Goal: Task Accomplishment & Management: Check status

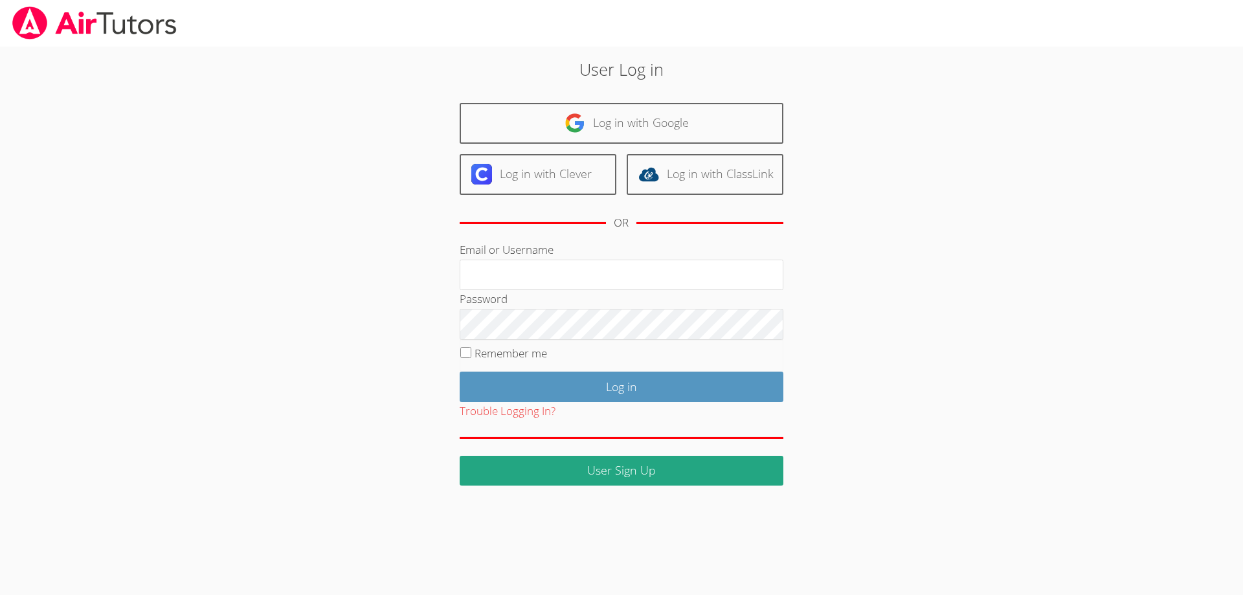
type input "[EMAIL_ADDRESS][DOMAIN_NAME]"
click at [465, 353] on input "Remember me" at bounding box center [465, 352] width 11 height 11
checkbox input "true"
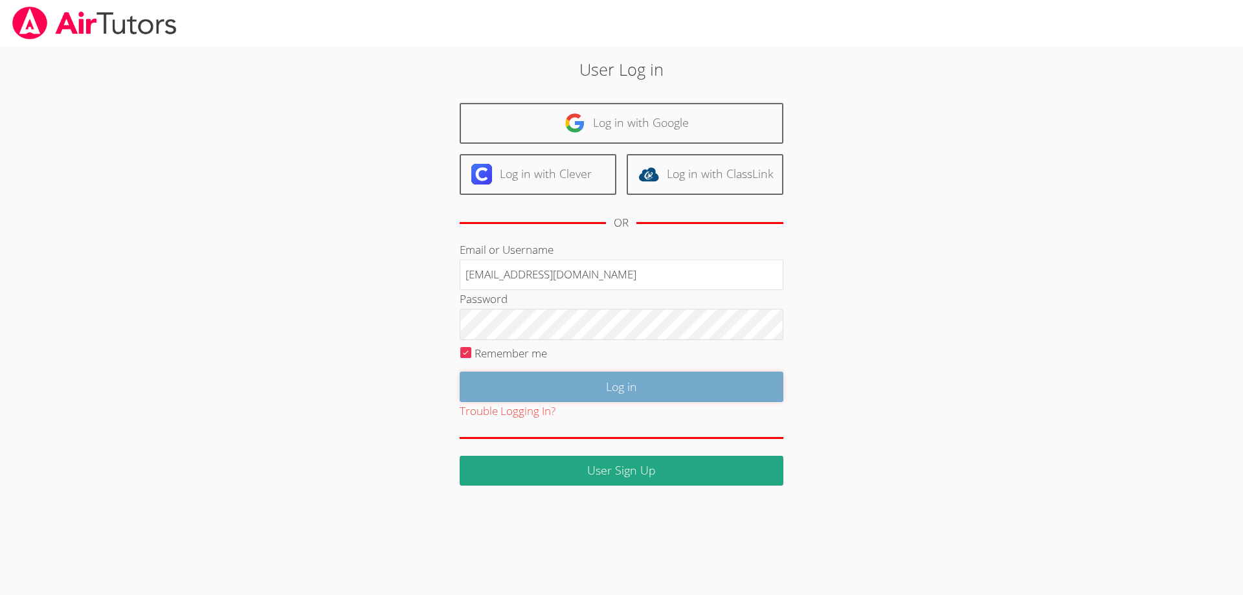
click at [564, 385] on input "Log in" at bounding box center [622, 387] width 324 height 30
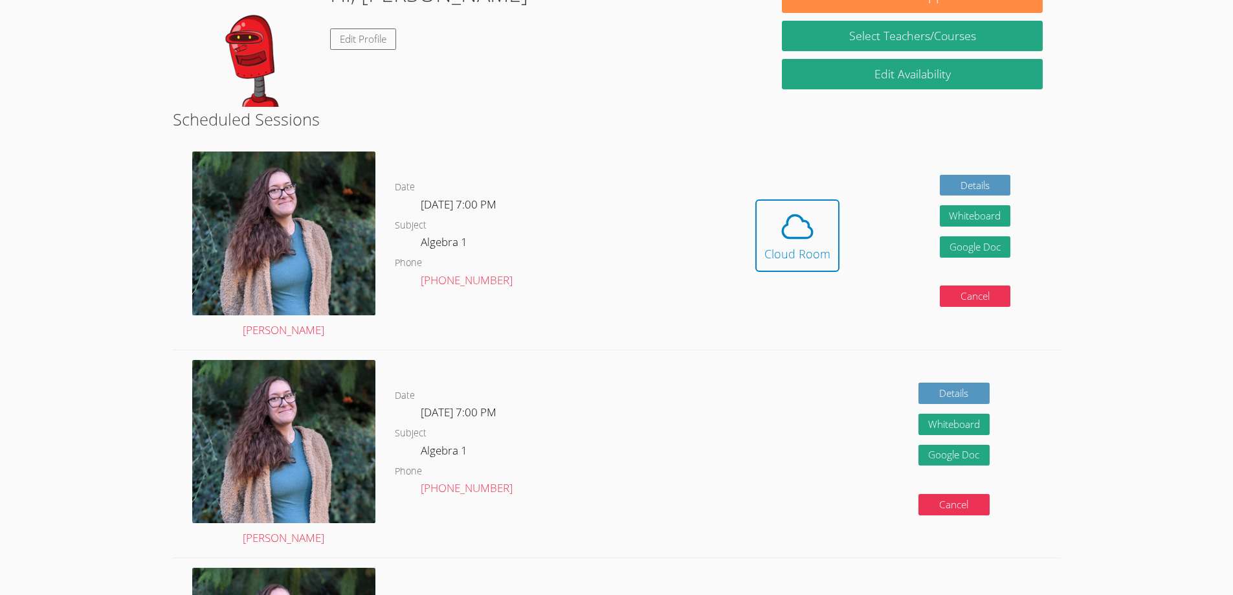
scroll to position [139, 0]
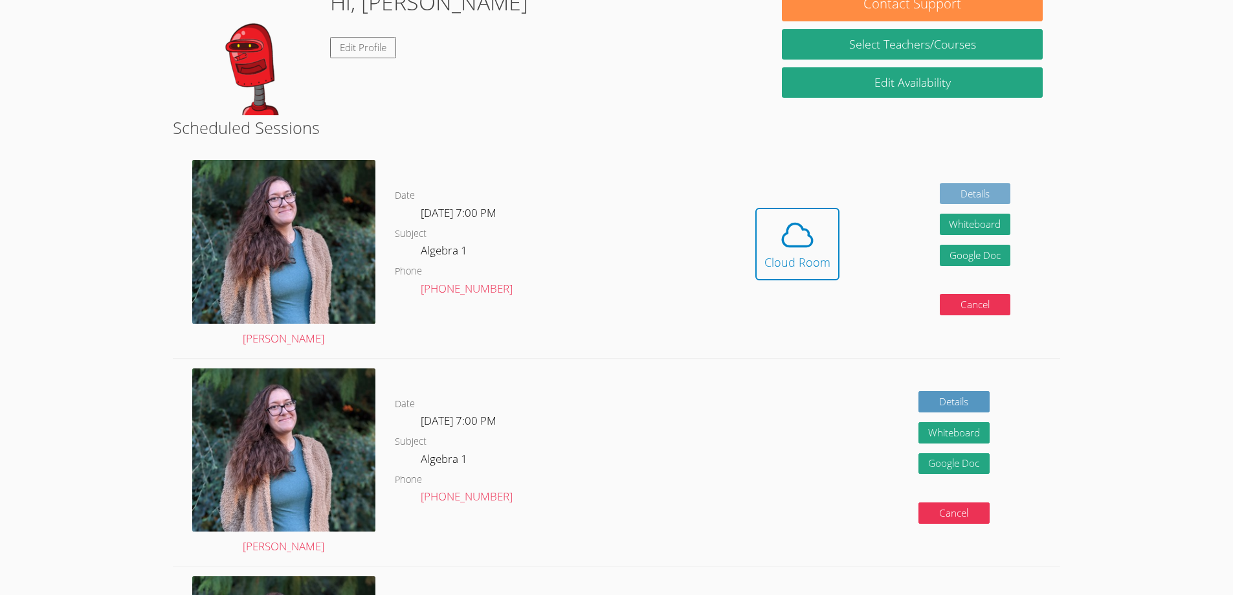
click at [966, 190] on link "Details" at bounding box center [975, 193] width 71 height 21
